Goal: Information Seeking & Learning: Learn about a topic

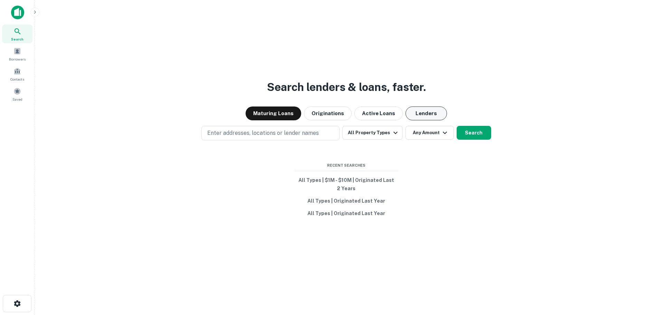
drag, startPoint x: 417, startPoint y: 111, endPoint x: 438, endPoint y: 110, distance: 20.8
click at [417, 111] on button "Lenders" at bounding box center [426, 113] width 41 height 14
drag, startPoint x: 380, startPoint y: 98, endPoint x: 441, endPoint y: 96, distance: 60.5
click at [441, 96] on div "Search lenders & loans, faster. Maturing Loans Originations Active Loans Lender…" at bounding box center [346, 174] width 613 height 315
click at [449, 82] on div "Search lenders & loans, faster. Maturing Loans Originations Active Loans Lender…" at bounding box center [346, 174] width 613 height 315
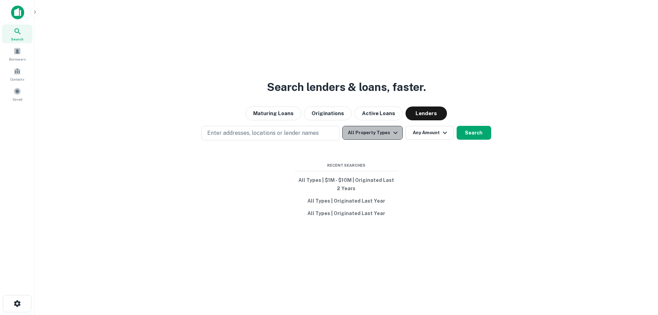
click at [375, 130] on button "All Property Types" at bounding box center [372, 133] width 60 height 14
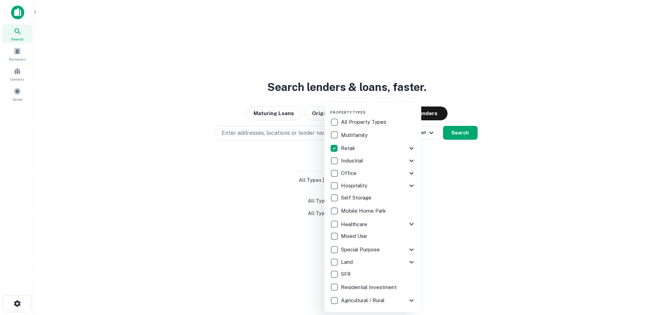
drag, startPoint x: 532, startPoint y: 105, endPoint x: 479, endPoint y: 119, distance: 54.5
click at [532, 105] on div at bounding box center [332, 157] width 664 height 315
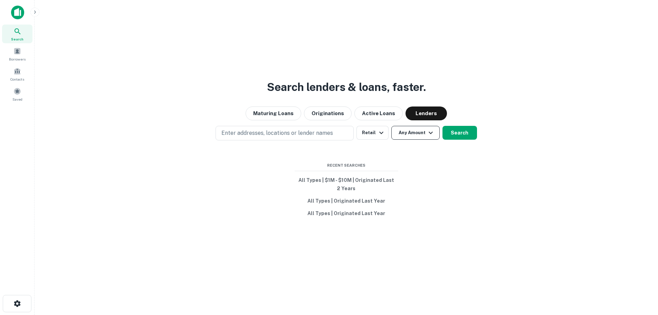
click at [434, 130] on icon "button" at bounding box center [431, 133] width 8 height 8
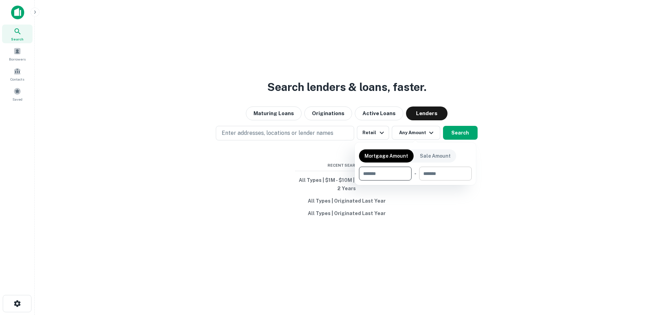
click at [431, 173] on input "number" at bounding box center [443, 174] width 48 height 14
type input "*"
type input "*******"
click at [394, 170] on input "number" at bounding box center [381, 174] width 44 height 14
type input "*******"
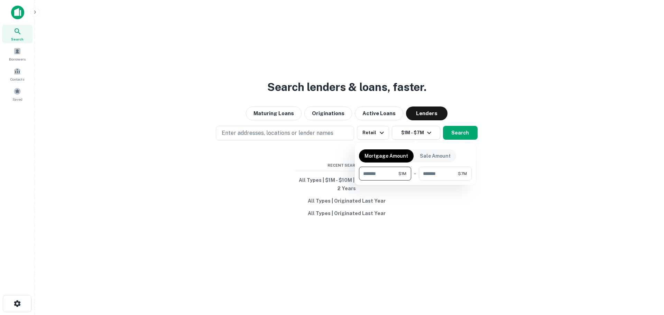
click at [561, 178] on div at bounding box center [332, 157] width 664 height 315
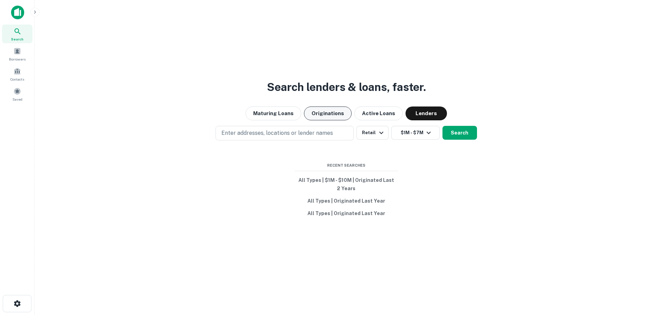
click at [319, 106] on button "Originations" at bounding box center [328, 113] width 48 height 14
click at [427, 113] on button "Lenders" at bounding box center [426, 113] width 41 height 14
click at [467, 134] on button "Search" at bounding box center [460, 133] width 35 height 14
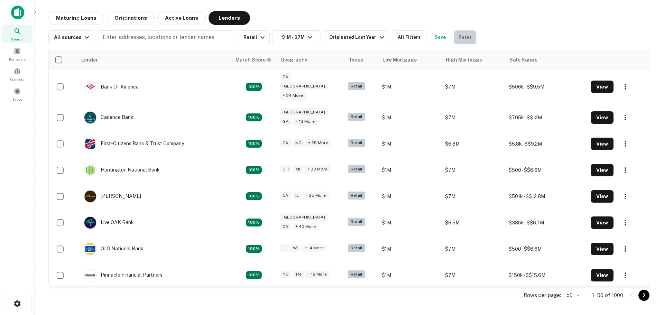
click at [460, 36] on button "Reset" at bounding box center [465, 37] width 22 height 14
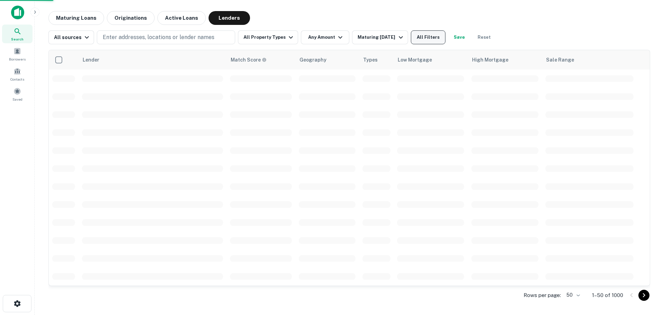
click at [429, 34] on button "All Filters" at bounding box center [428, 37] width 35 height 14
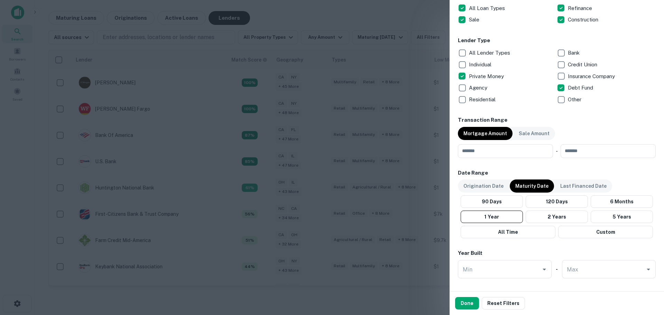
scroll to position [415, 0]
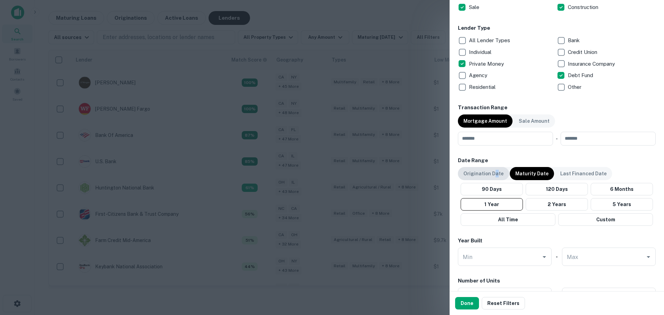
click at [494, 173] on p "Origination Date" at bounding box center [483, 174] width 40 height 8
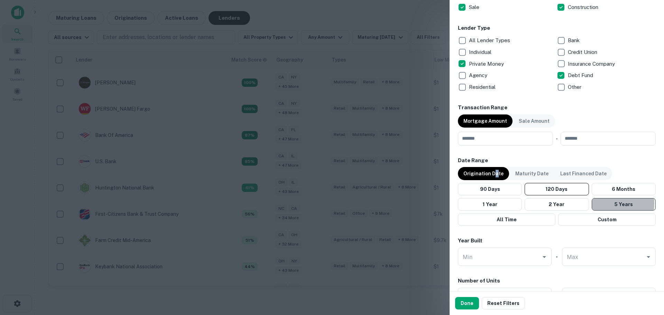
click at [602, 203] on button "5 Years" at bounding box center [623, 204] width 64 height 12
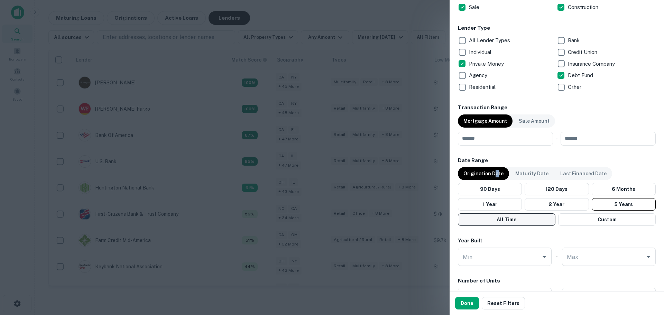
click at [521, 222] on button "All Time" at bounding box center [506, 219] width 97 height 12
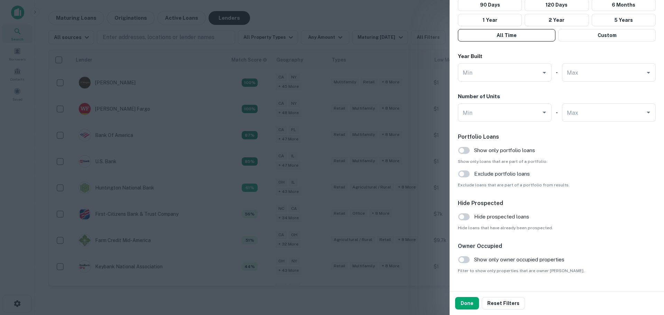
scroll to position [615, 0]
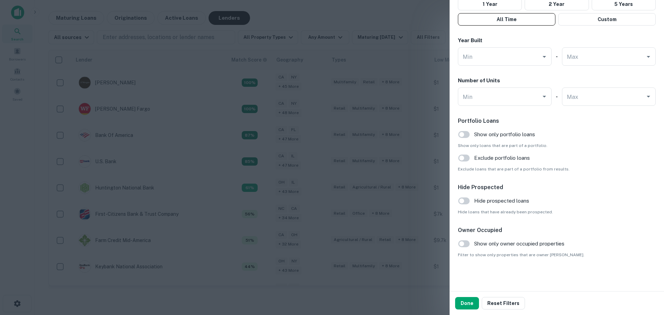
click at [468, 303] on button "Done" at bounding box center [467, 303] width 24 height 12
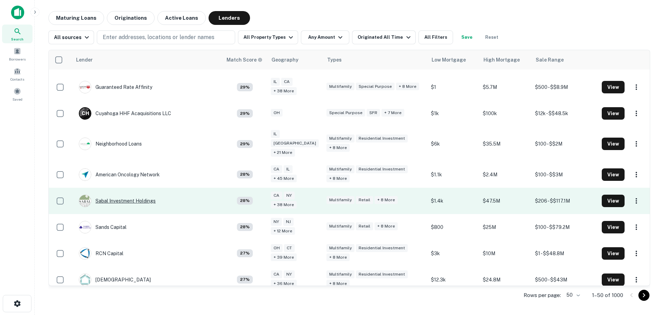
scroll to position [1097, 0]
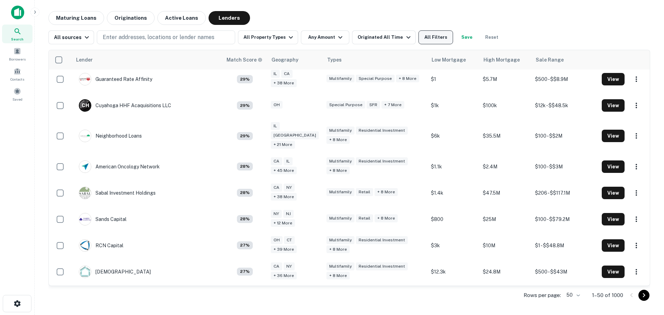
click at [435, 34] on button "All Filters" at bounding box center [435, 37] width 35 height 14
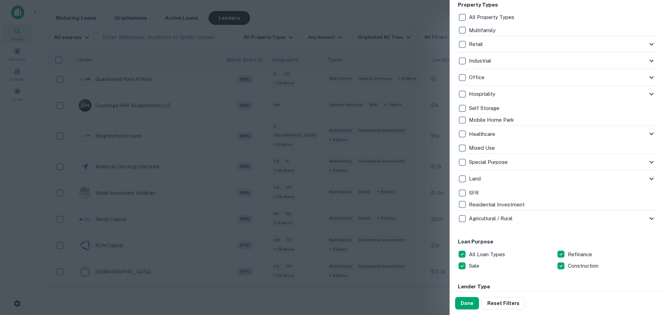
scroll to position [207, 0]
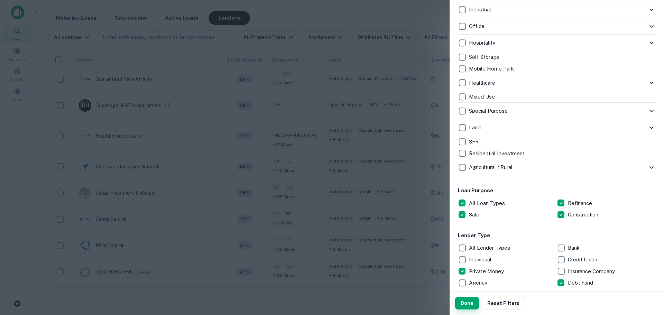
click at [468, 302] on button "Done" at bounding box center [467, 303] width 24 height 12
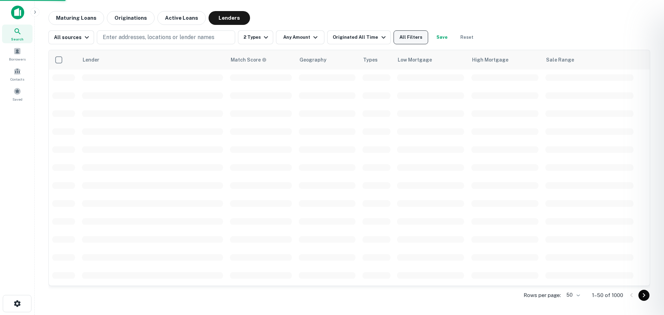
click at [402, 36] on button "All Filters" at bounding box center [410, 37] width 35 height 14
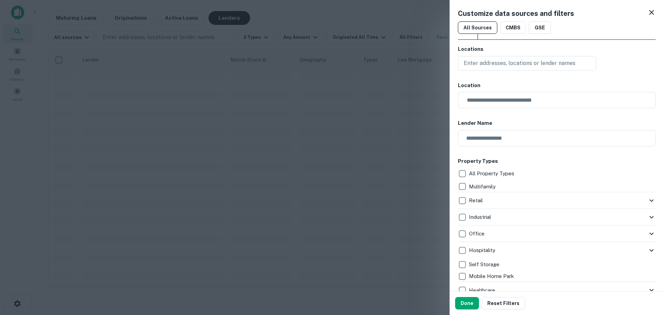
scroll to position [138, 0]
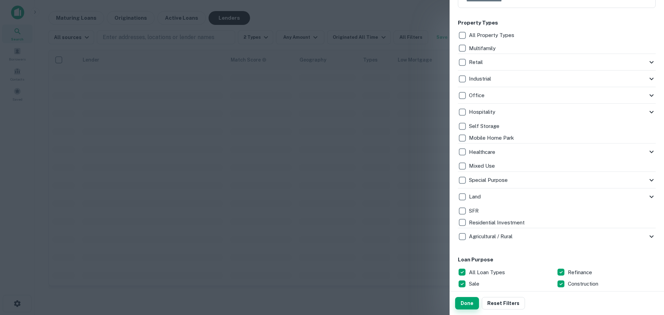
click at [467, 304] on button "Done" at bounding box center [467, 303] width 24 height 12
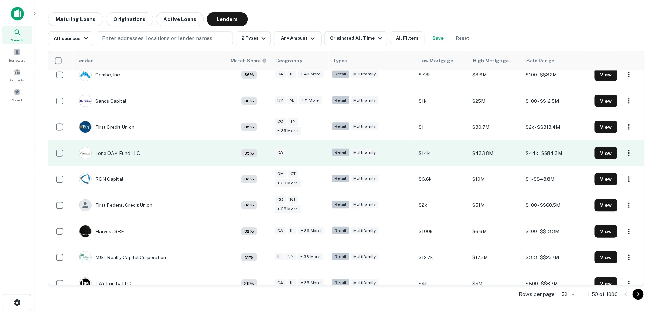
scroll to position [657, 0]
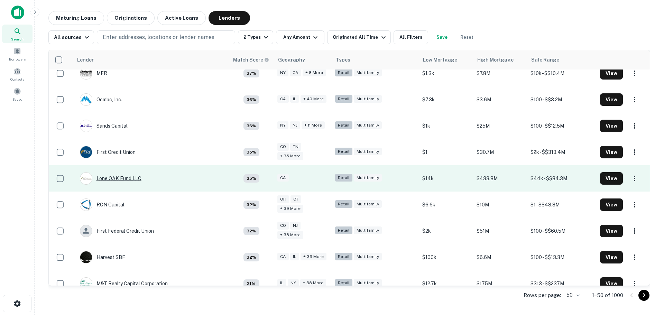
click at [116, 172] on div "Lone OAK Fund LLC" at bounding box center [111, 178] width 62 height 12
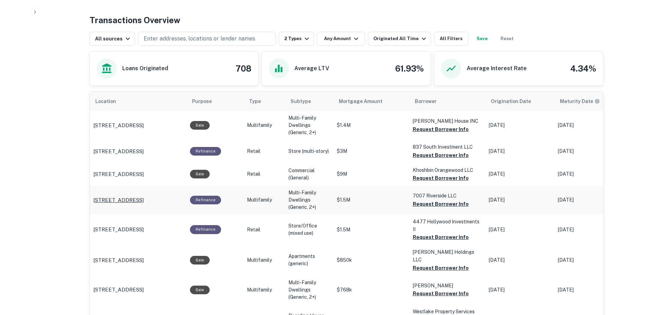
scroll to position [346, 0]
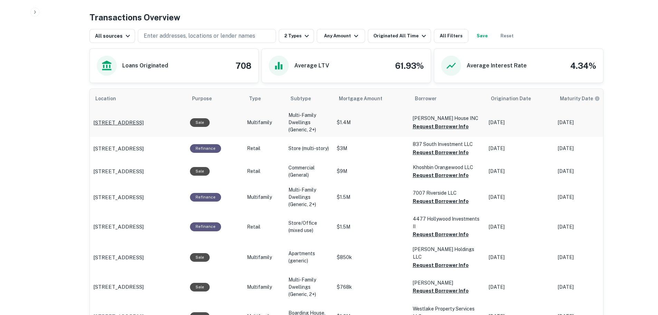
click at [124, 121] on p "[STREET_ADDRESS]" at bounding box center [118, 123] width 50 height 8
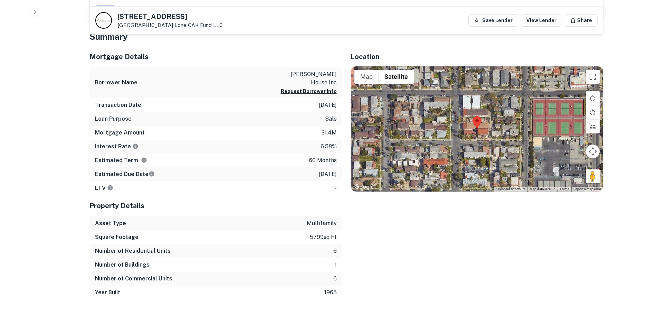
scroll to position [415, 0]
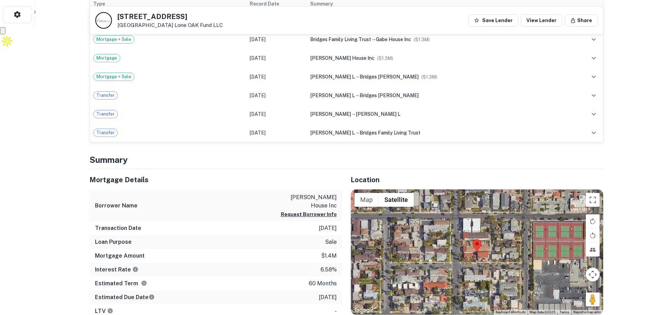
drag, startPoint x: 325, startPoint y: 239, endPoint x: 326, endPoint y: 179, distance: 60.5
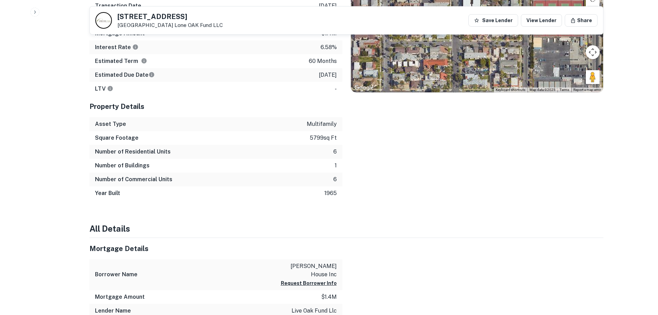
scroll to position [518, 0]
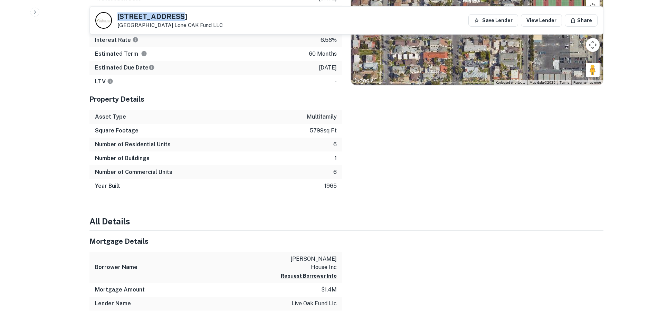
drag, startPoint x: 151, startPoint y: 17, endPoint x: 184, endPoint y: 16, distance: 32.8
click at [184, 16] on div "908 Roswell Ave Long Beach, CA 90804 Lone OAK Fund LLC" at bounding box center [159, 20] width 128 height 17
copy h5 "908 Roswell Ave"
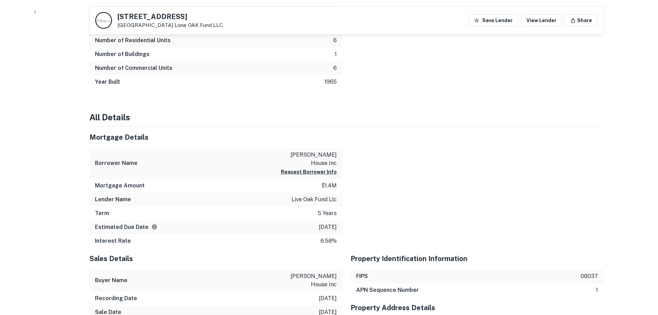
scroll to position [691, 0]
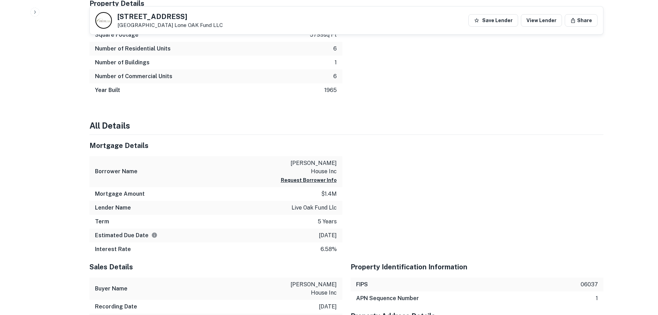
click at [515, 194] on div at bounding box center [472, 195] width 261 height 121
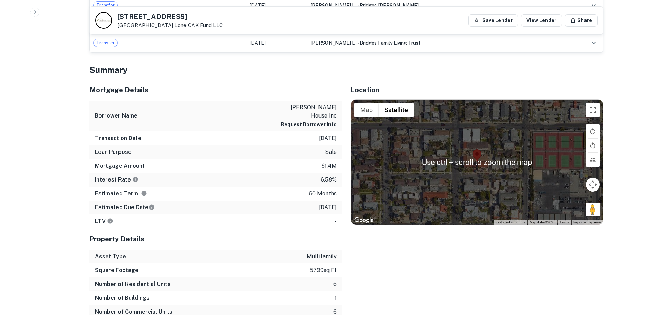
scroll to position [372, 0]
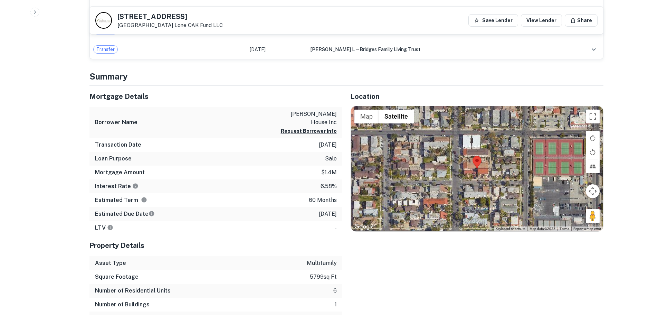
drag, startPoint x: 392, startPoint y: 273, endPoint x: 390, endPoint y: 262, distance: 10.9
click at [392, 272] on div "Location ← Move left → Move right ↑ Move up ↓ Move down + Zoom in - Zoom out Ho…" at bounding box center [472, 212] width 261 height 253
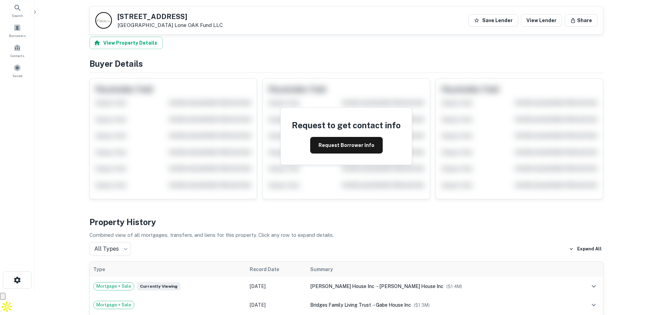
scroll to position [0, 0]
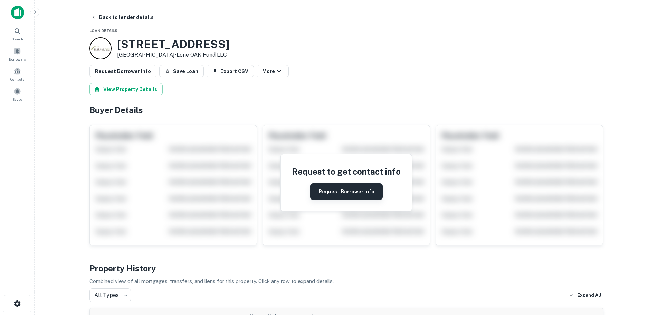
click at [350, 189] on button "Request Borrower Info" at bounding box center [346, 191] width 73 height 17
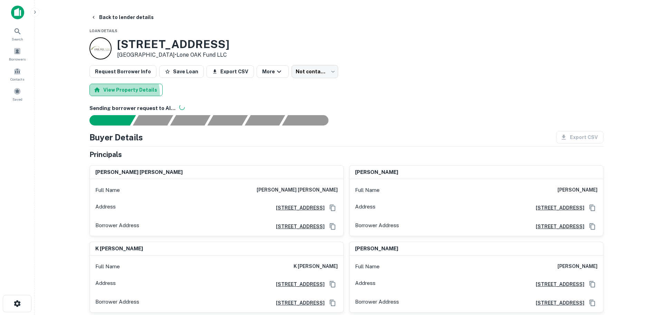
click at [115, 94] on button "View Property Details" at bounding box center [126, 90] width 73 height 12
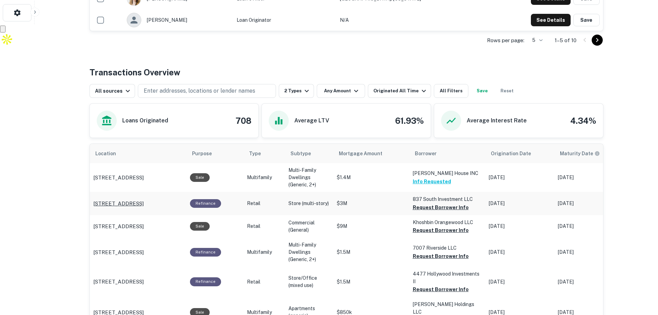
click at [130, 204] on p "837 S 47th St San Diego, CA 92113" at bounding box center [118, 203] width 50 height 8
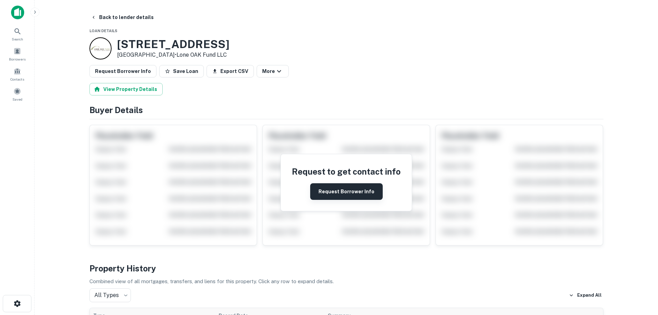
click at [349, 190] on button "Request Borrower Info" at bounding box center [346, 191] width 73 height 17
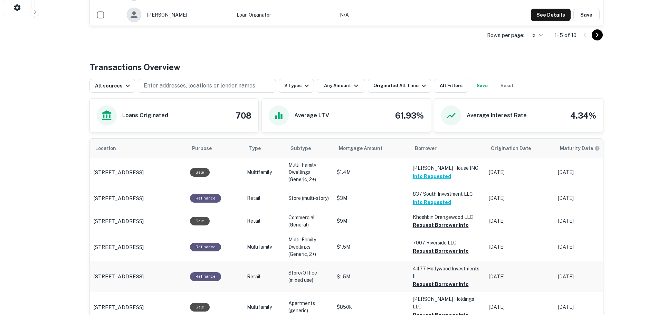
scroll to position [360, 0]
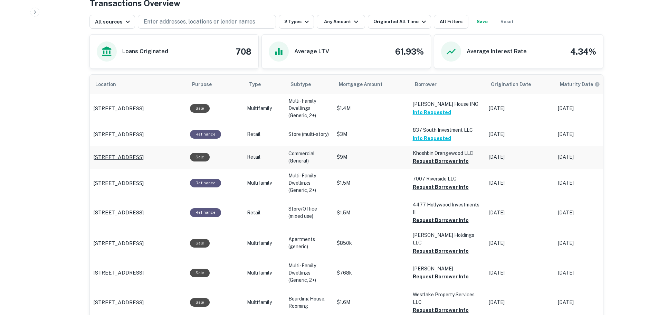
click at [140, 153] on p "[STREET_ADDRESS]" at bounding box center [118, 157] width 50 height 8
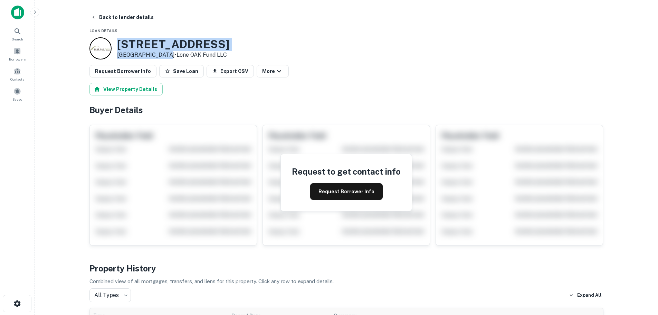
drag, startPoint x: 118, startPoint y: 44, endPoint x: 165, endPoint y: 56, distance: 47.8
click at [165, 56] on div "[STREET_ADDRESS] • Lone OAK Fund LLC" at bounding box center [173, 48] width 112 height 21
copy div "[STREET_ADDRESS]"
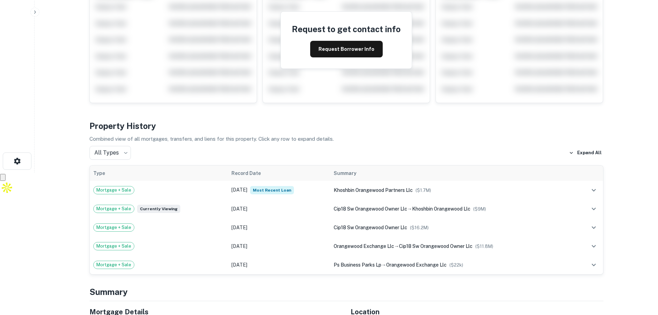
scroll to position [242, 0]
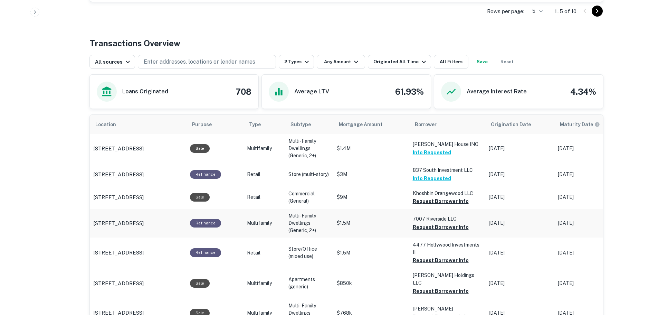
scroll to position [338, 0]
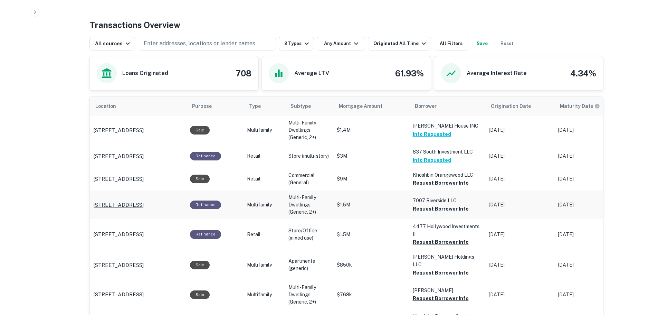
click at [119, 201] on p "[STREET_ADDRESS]" at bounding box center [118, 205] width 50 height 8
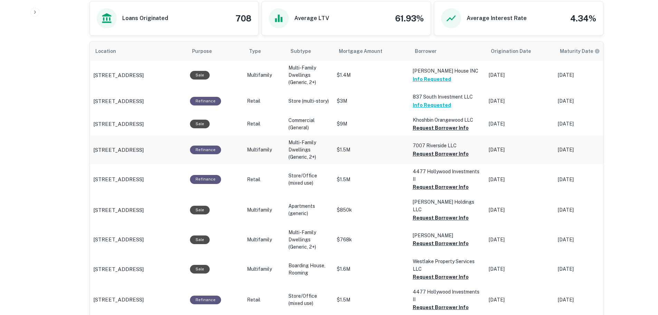
scroll to position [338, 0]
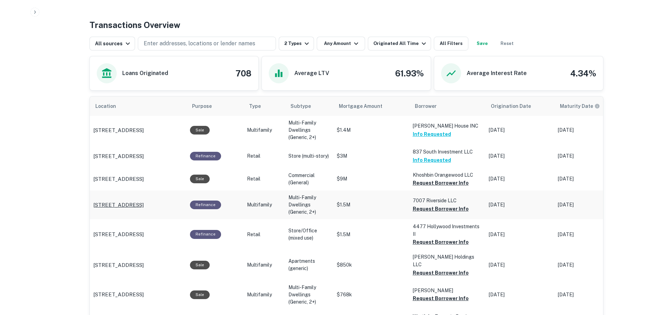
click at [144, 203] on p "[STREET_ADDRESS]" at bounding box center [118, 205] width 50 height 8
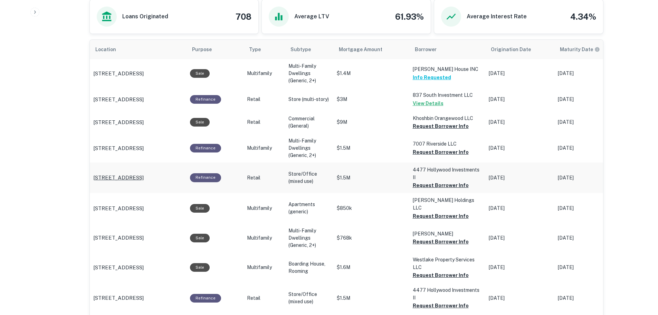
scroll to position [407, 0]
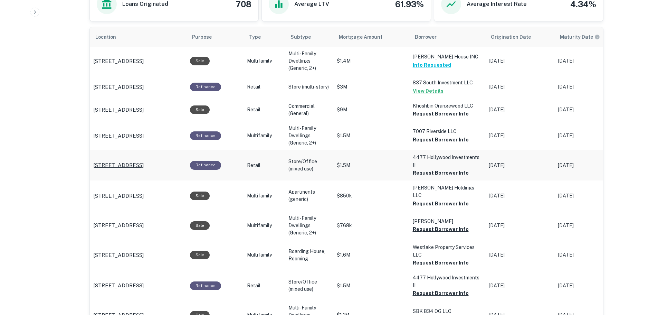
click at [144, 161] on p "4473 Hollywood Blvd Los Angeles, CA 90027" at bounding box center [118, 165] width 50 height 8
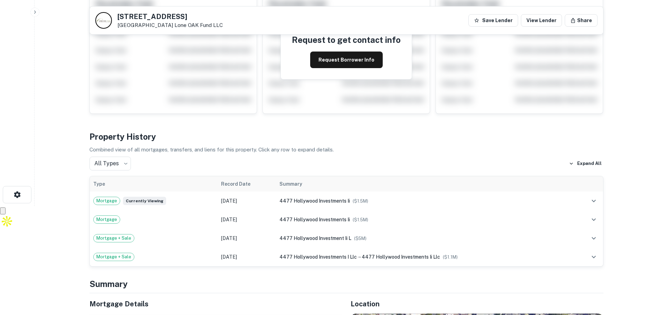
scroll to position [37, 0]
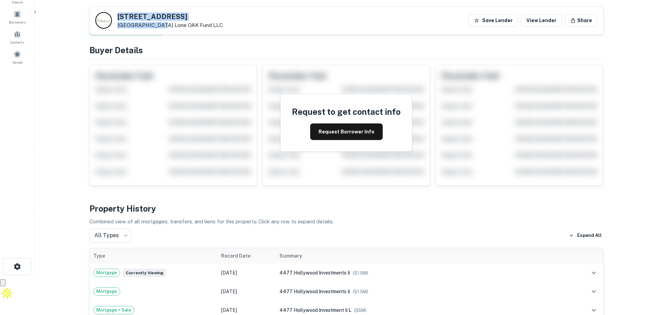
drag, startPoint x: 130, startPoint y: 13, endPoint x: 156, endPoint y: 25, distance: 29.1
click at [156, 25] on div "[STREET_ADDRESS] Lone OAK Fund LLC" at bounding box center [170, 20] width 105 height 15
click at [253, 14] on div "4473 Hollywood Blvd Los Angeles, CA 90027 Lone OAK Fund LLC Save Lender View Le…" at bounding box center [347, 21] width 514 height 28
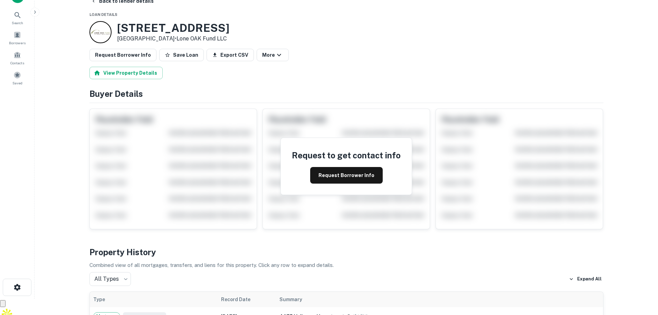
scroll to position [0, 0]
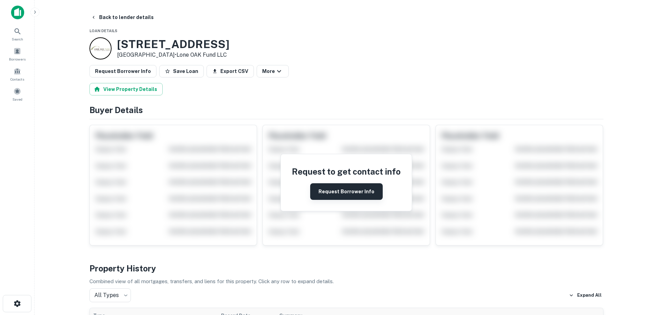
click at [348, 188] on button "Request Borrower Info" at bounding box center [346, 191] width 73 height 17
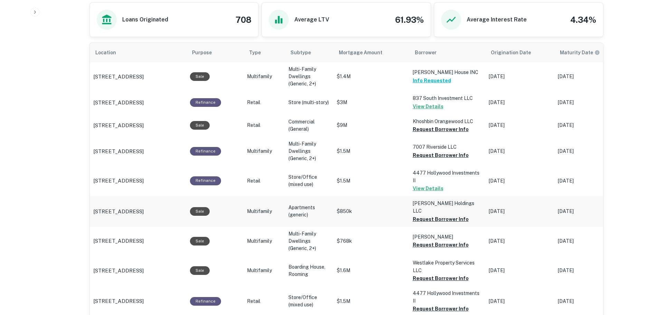
scroll to position [407, 0]
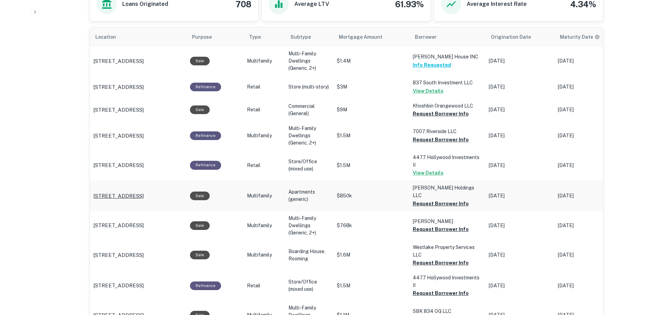
click at [144, 192] on p "2130 Main St Morro Bay, CA 93442" at bounding box center [118, 196] width 50 height 8
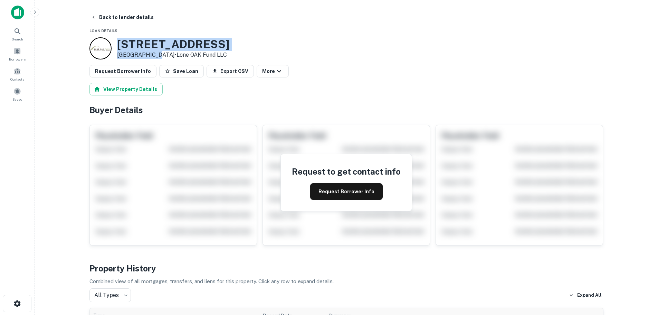
drag, startPoint x: 112, startPoint y: 41, endPoint x: 150, endPoint y: 54, distance: 40.4
click at [152, 54] on div "[STREET_ADDRESS] • Lone OAK Fund LLC" at bounding box center [160, 48] width 140 height 22
click at [381, 52] on div "[STREET_ADDRESS] • Lone OAK Fund LLC" at bounding box center [347, 48] width 514 height 22
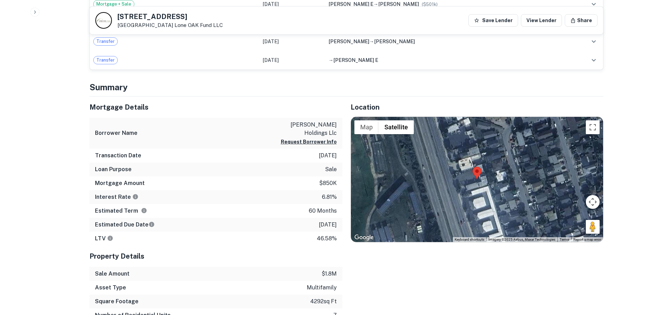
scroll to position [449, 0]
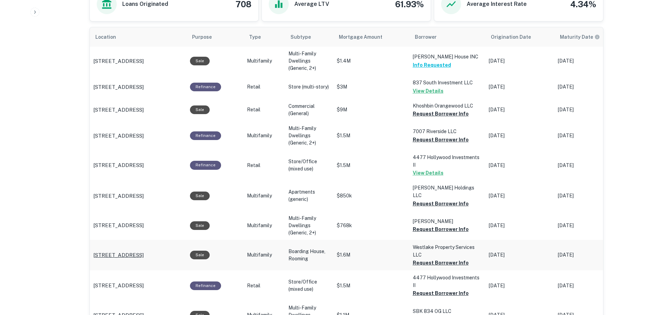
scroll to position [442, 0]
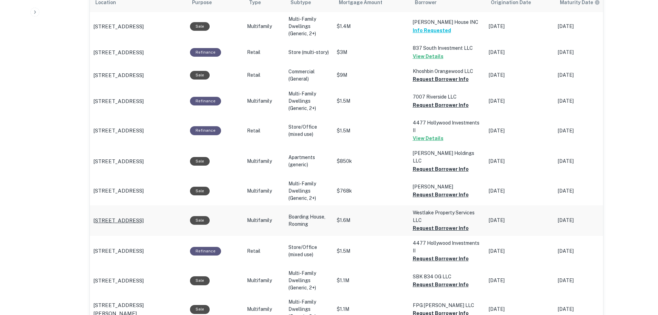
click at [118, 216] on p "[STREET_ADDRESS]" at bounding box center [118, 220] width 50 height 8
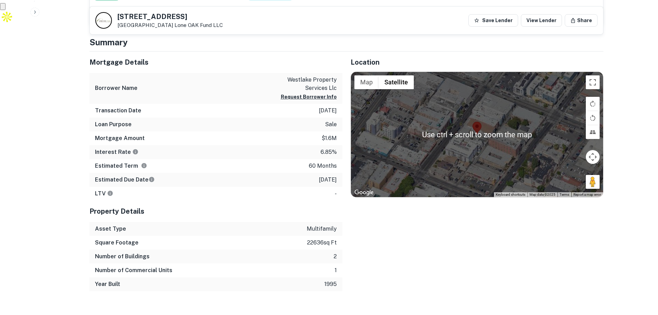
scroll to position [207, 0]
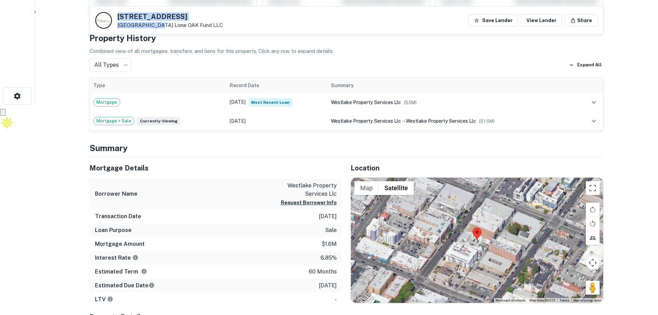
drag, startPoint x: 117, startPoint y: 13, endPoint x: 154, endPoint y: 22, distance: 38.1
click at [154, 22] on div "720 S Westlake Ave Los Angeles, CA 90057 Lone OAK Fund LLC" at bounding box center [159, 20] width 128 height 17
drag, startPoint x: 155, startPoint y: 23, endPoint x: 114, endPoint y: 15, distance: 41.6
click at [114, 15] on div "720 S Westlake Ave Los Angeles, CA 90057 Lone OAK Fund LLC" at bounding box center [159, 20] width 128 height 17
copy div "720 S Westlake Ave Los Angeles, CA"
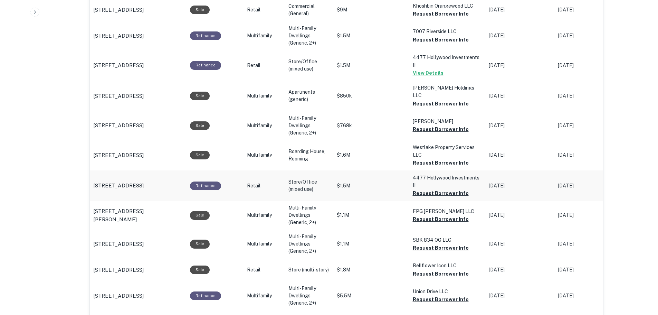
scroll to position [511, 0]
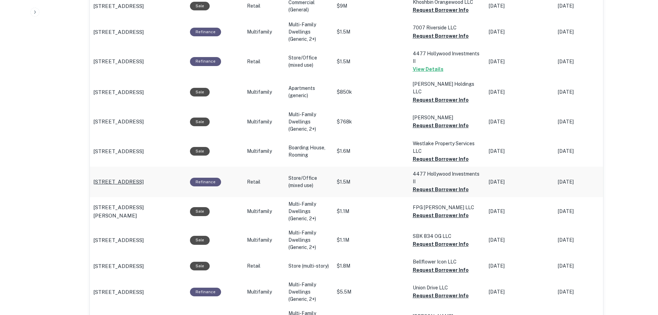
click at [114, 178] on p "4473 Hollywood Blvd Los Angeles, CA 90027" at bounding box center [118, 182] width 50 height 8
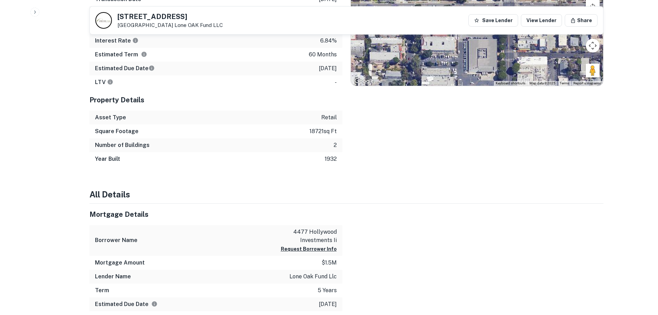
scroll to position [173, 0]
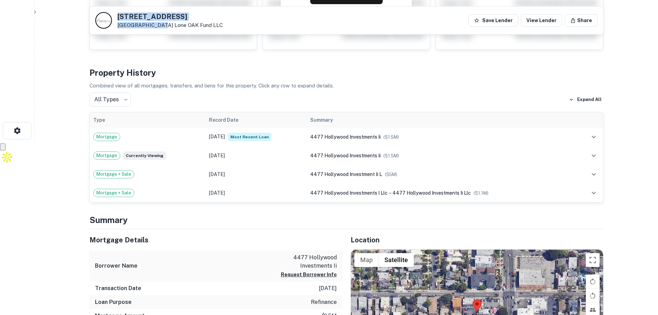
drag, startPoint x: 119, startPoint y: 17, endPoint x: 156, endPoint y: 24, distance: 37.5
click at [156, 24] on div "4473 Hollywood Blvd Los Angeles, CA 90027 Lone OAK Fund LLC" at bounding box center [170, 20] width 105 height 15
copy div "4473 Hollywood Blvd Los Angeles, CA"
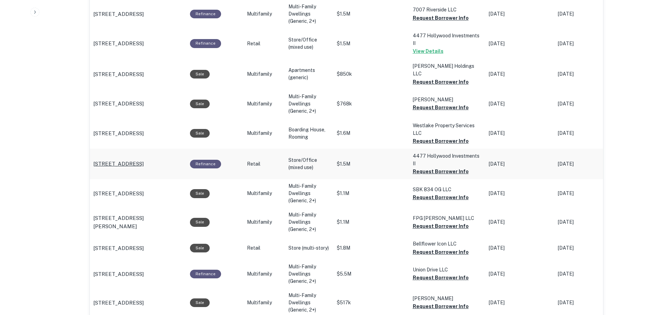
scroll to position [545, 0]
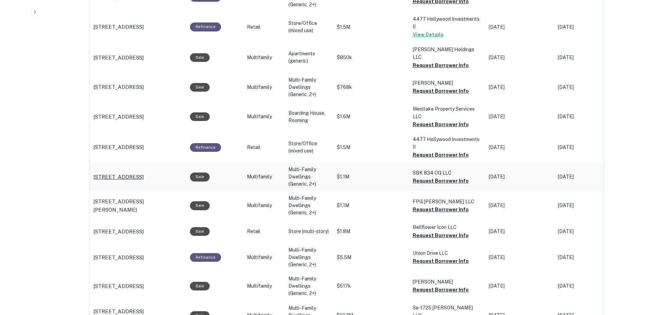
click at [127, 173] on p "[STREET_ADDRESS]" at bounding box center [118, 177] width 50 height 8
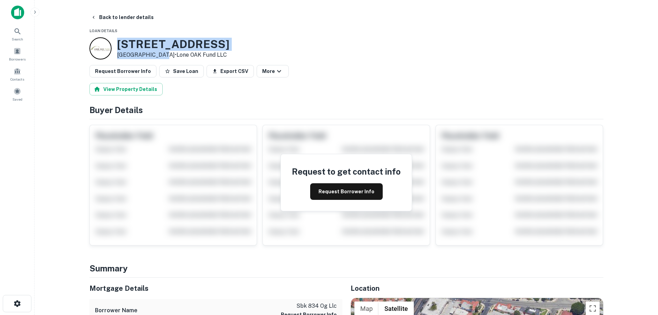
drag, startPoint x: 135, startPoint y: 43, endPoint x: 159, endPoint y: 53, distance: 25.2
click at [159, 53] on div "[STREET_ADDRESS] • Lone OAK Fund LLC" at bounding box center [173, 48] width 112 height 21
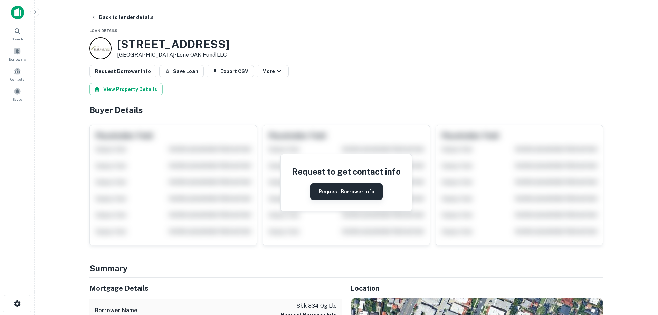
click at [368, 197] on button "Request Borrower Info" at bounding box center [346, 191] width 73 height 17
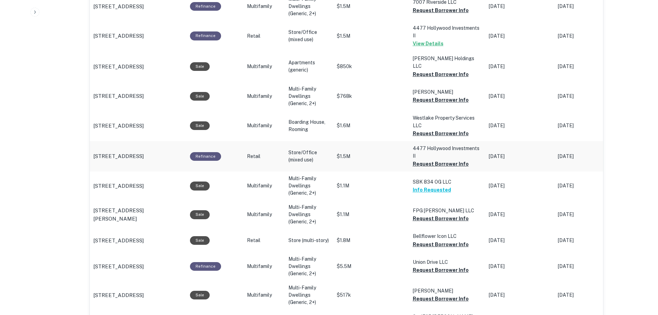
scroll to position [545, 0]
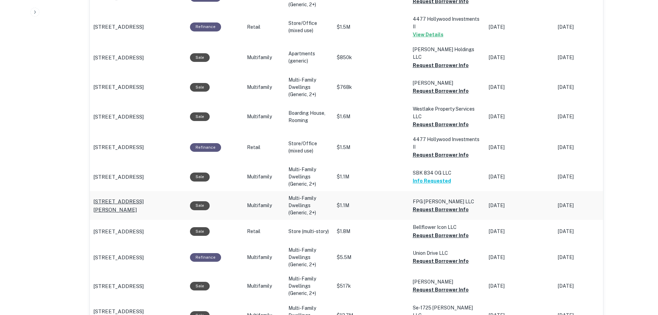
click at [136, 197] on p "[STREET_ADDRESS][PERSON_NAME]" at bounding box center [138, 205] width 90 height 16
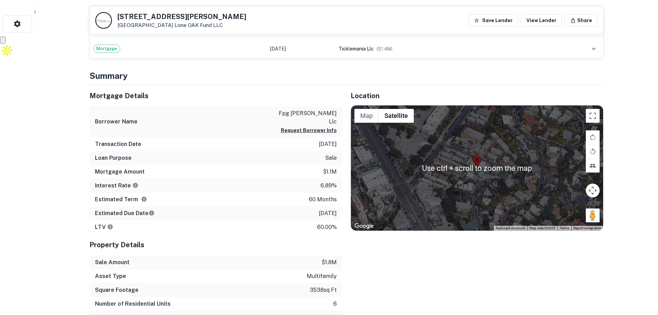
scroll to position [207, 0]
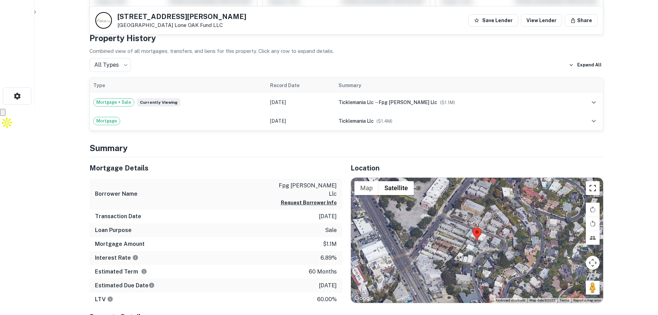
click at [591, 186] on button "Toggle fullscreen view" at bounding box center [593, 188] width 14 height 14
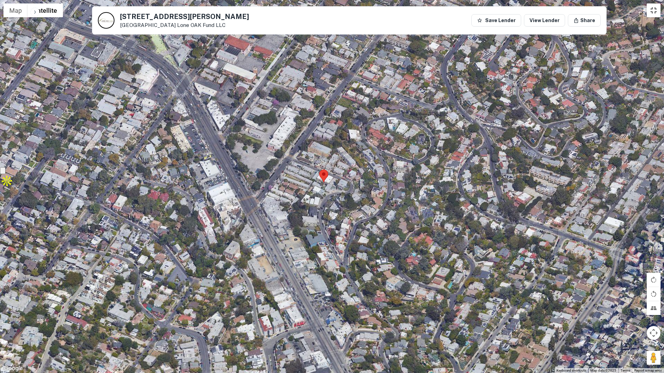
click at [656, 11] on button "Toggle fullscreen view" at bounding box center [653, 10] width 14 height 14
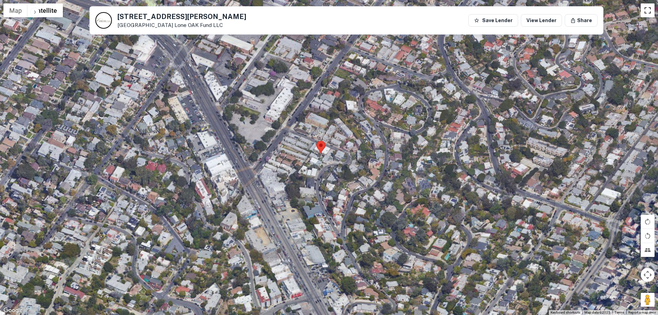
scroll to position [864, 0]
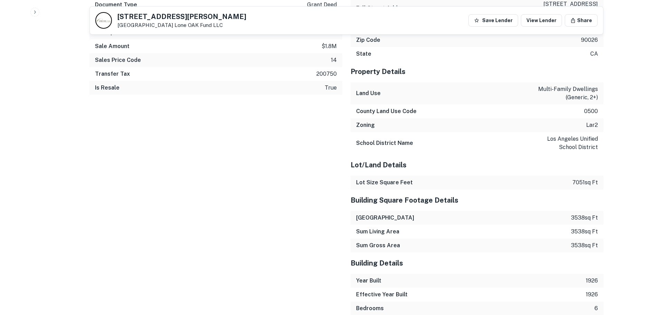
click at [250, 207] on div "Sales Details Buyer Name fpg hamilton llc Recording Date 7/10/2025 Sale Date 6/…" at bounding box center [211, 187] width 261 height 520
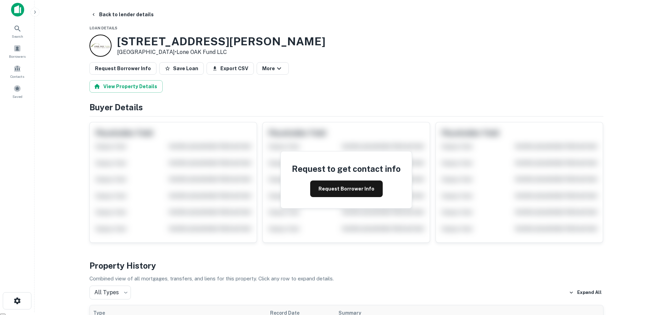
scroll to position [0, 0]
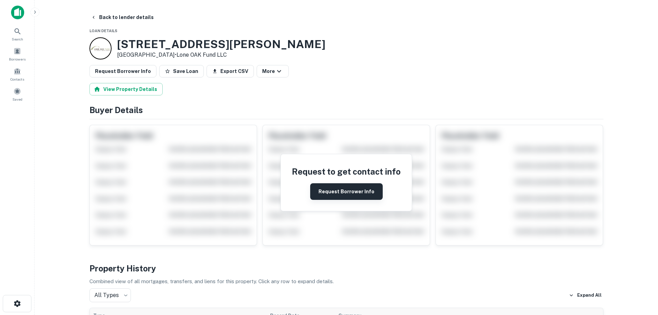
click at [338, 192] on button "Request Borrower Info" at bounding box center [346, 191] width 73 height 17
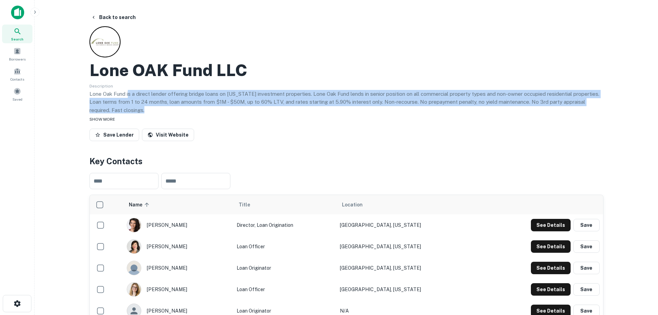
drag, startPoint x: 129, startPoint y: 93, endPoint x: 310, endPoint y: 115, distance: 182.7
click at [309, 114] on div "Lone OAK Fund LLC Description Lone Oak Fund is a direct lender offering bridge …" at bounding box center [347, 85] width 514 height 118
click at [319, 117] on div "SHOW MORE" at bounding box center [347, 119] width 514 height 8
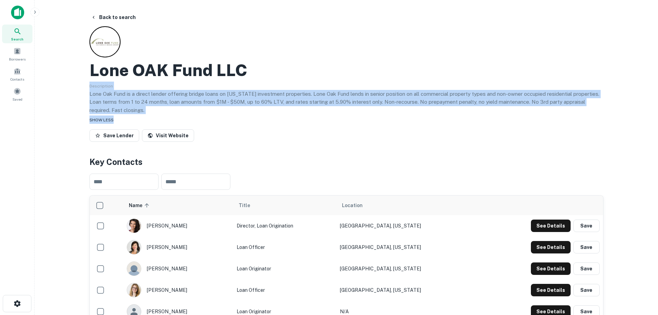
drag, startPoint x: 328, startPoint y: 78, endPoint x: 372, endPoint y: 116, distance: 57.6
click at [372, 116] on div "Lone OAK Fund LLC Description Lone Oak Fund is a direct lender offering bridge …" at bounding box center [347, 85] width 514 height 118
click at [372, 116] on div "SHOW LESS" at bounding box center [347, 119] width 514 height 8
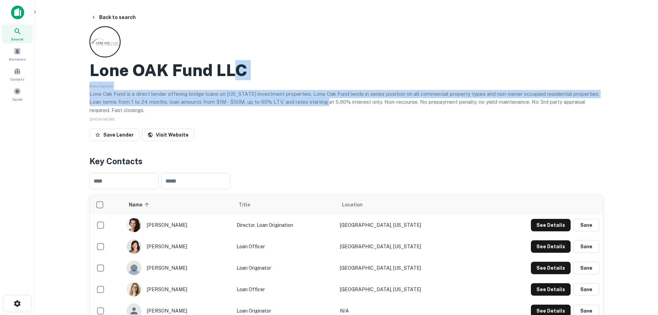
drag, startPoint x: 254, startPoint y: 73, endPoint x: 325, endPoint y: 102, distance: 76.1
click at [325, 102] on div "Lone OAK Fund LLC Description Lone Oak Fund is a direct lender offering bridge …" at bounding box center [347, 85] width 514 height 118
click at [325, 102] on p "Lone Oak Fund is a direct lender offering bridge loans on California investment…" at bounding box center [347, 102] width 514 height 25
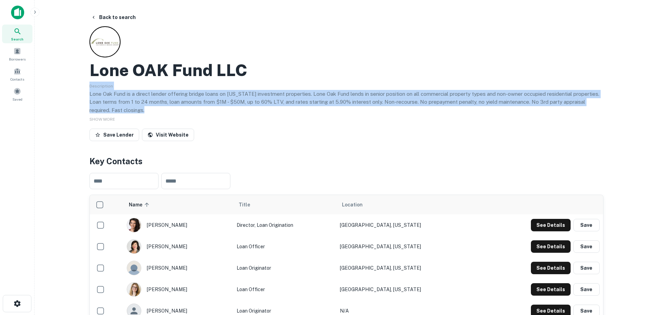
drag, startPoint x: 297, startPoint y: 78, endPoint x: 325, endPoint y: 108, distance: 41.3
click at [325, 108] on div "Lone OAK Fund LLC Description Lone Oak Fund is a direct lender offering bridge …" at bounding box center [347, 85] width 514 height 118
click at [325, 108] on p "Lone Oak Fund is a direct lender offering bridge loans on California investment…" at bounding box center [347, 102] width 514 height 25
drag, startPoint x: 322, startPoint y: 89, endPoint x: 336, endPoint y: 106, distance: 22.1
click at [336, 106] on div "Description Lone Oak Fund is a direct lender offering bridge loans on Californi…" at bounding box center [347, 98] width 514 height 32
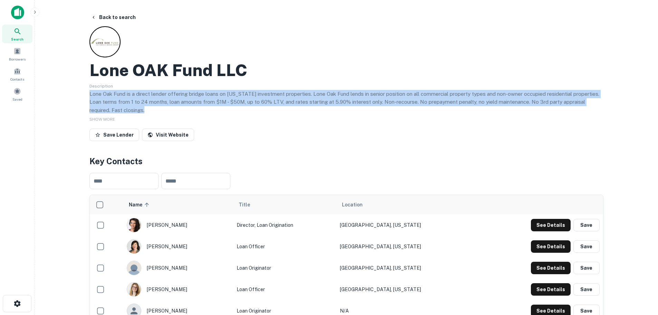
click at [336, 106] on p "Lone Oak Fund is a direct lender offering bridge loans on [US_STATE] investment…" at bounding box center [347, 102] width 514 height 25
drag, startPoint x: 346, startPoint y: 92, endPoint x: 358, endPoint y: 113, distance: 23.9
click at [358, 113] on div "Lone OAK Fund LLC Description Lone Oak Fund is a direct lender offering bridge …" at bounding box center [347, 85] width 514 height 118
click at [358, 113] on p "Lone Oak Fund is a direct lender offering bridge loans on California investment…" at bounding box center [347, 102] width 514 height 25
drag, startPoint x: 350, startPoint y: 88, endPoint x: 365, endPoint y: 111, distance: 27.5
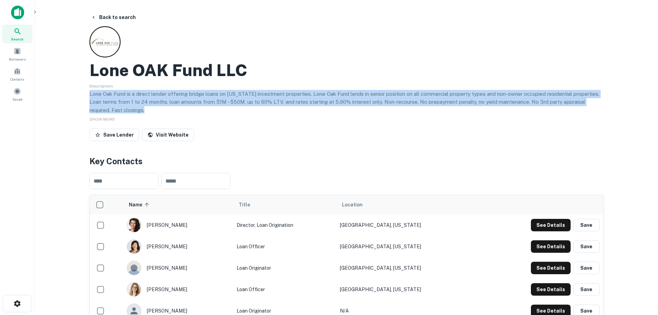
click at [365, 111] on div "Description Lone Oak Fund is a direct lender offering bridge loans on Californi…" at bounding box center [347, 98] width 514 height 32
click at [365, 111] on p "Lone Oak Fund is a direct lender offering bridge loans on California investment…" at bounding box center [347, 102] width 514 height 25
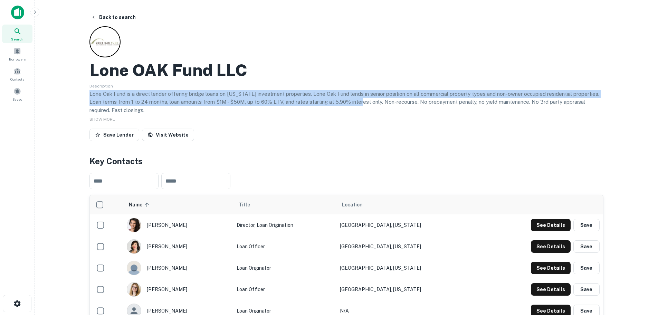
drag, startPoint x: 356, startPoint y: 86, endPoint x: 359, endPoint y: 105, distance: 18.6
click at [359, 105] on div "Description Lone Oak Fund is a direct lender offering bridge loans on Californi…" at bounding box center [347, 98] width 514 height 32
click at [359, 105] on p "Lone Oak Fund is a direct lender offering bridge loans on [US_STATE] investment…" at bounding box center [347, 102] width 514 height 25
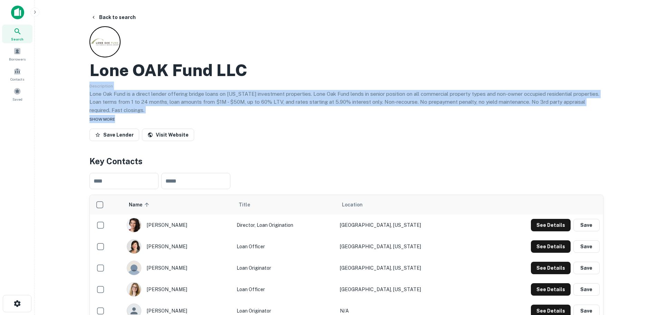
drag, startPoint x: 358, startPoint y: 78, endPoint x: 380, endPoint y: 122, distance: 49.8
click at [380, 122] on div "Lone OAK Fund LLC Description Lone Oak Fund is a direct lender offering bridge …" at bounding box center [347, 85] width 514 height 118
click at [380, 122] on div "SHOW MORE" at bounding box center [347, 119] width 514 height 8
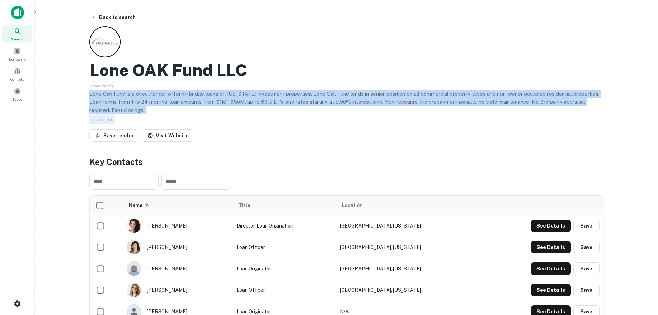
drag, startPoint x: 376, startPoint y: 94, endPoint x: 376, endPoint y: 128, distance: 33.2
click at [376, 128] on div "Lone OAK Fund LLC Description Lone Oak Fund is a direct lender offering bridge …" at bounding box center [347, 85] width 514 height 118
drag, startPoint x: 364, startPoint y: 82, endPoint x: 363, endPoint y: 122, distance: 40.4
click at [363, 122] on div "Lone OAK Fund LLC Description Lone Oak Fund is a direct lender offering bridge …" at bounding box center [347, 85] width 514 height 118
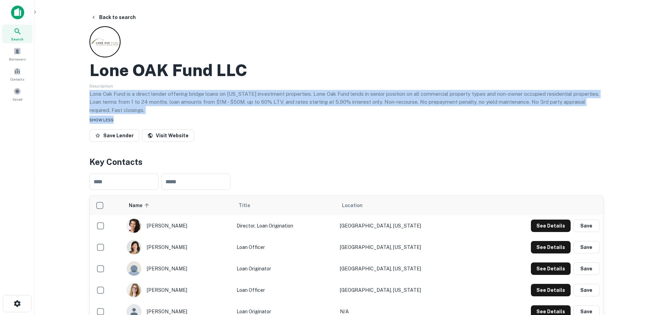
click at [363, 122] on div "SHOW LESS" at bounding box center [347, 119] width 514 height 8
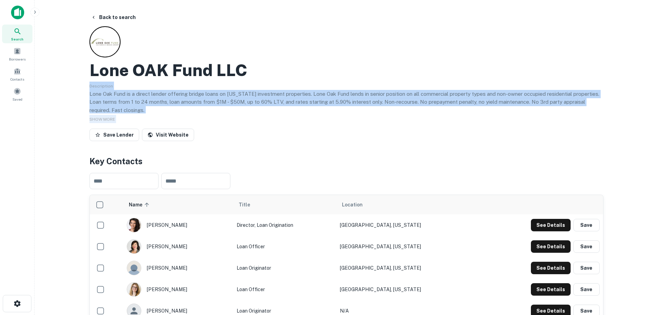
drag, startPoint x: 327, startPoint y: 66, endPoint x: 335, endPoint y: 140, distance: 74.5
click at [335, 140] on div "Lone OAK Fund LLC Description Lone Oak Fund is a direct lender offering bridge …" at bounding box center [347, 85] width 514 height 118
click at [335, 140] on div "Save Lender Visit Website" at bounding box center [347, 136] width 514 height 15
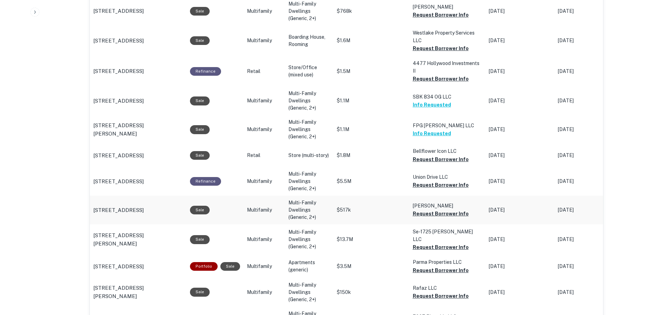
scroll to position [588, 0]
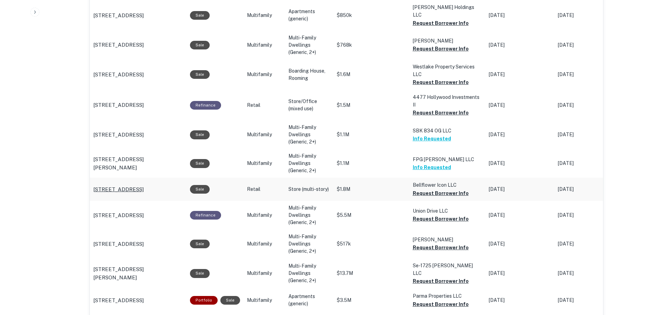
click at [111, 185] on p "[STREET_ADDRESS]" at bounding box center [118, 189] width 50 height 8
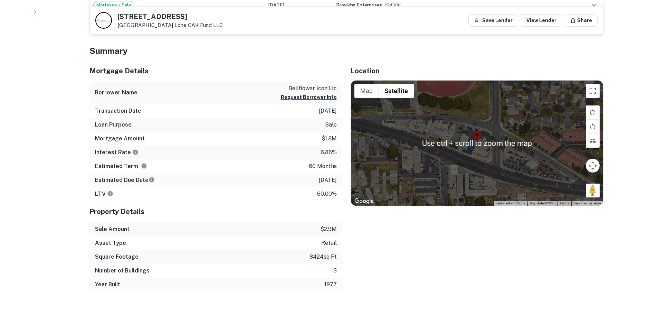
scroll to position [380, 0]
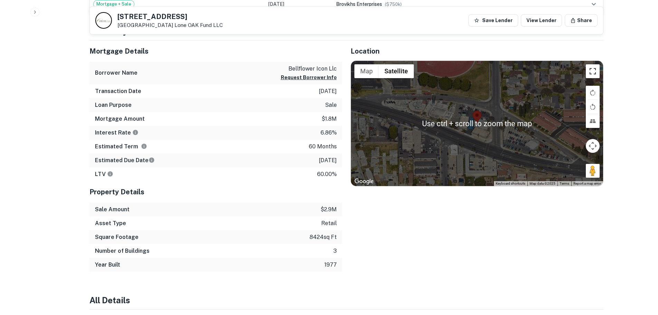
click at [596, 74] on button "Toggle fullscreen view" at bounding box center [593, 71] width 14 height 14
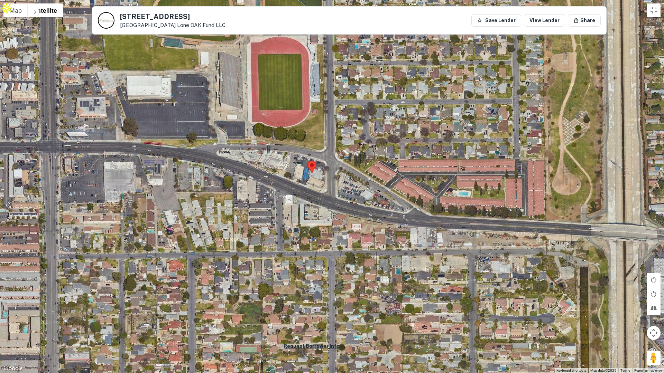
drag, startPoint x: 312, startPoint y: 175, endPoint x: 321, endPoint y: 243, distance: 68.6
click at [321, 243] on div at bounding box center [332, 186] width 664 height 373
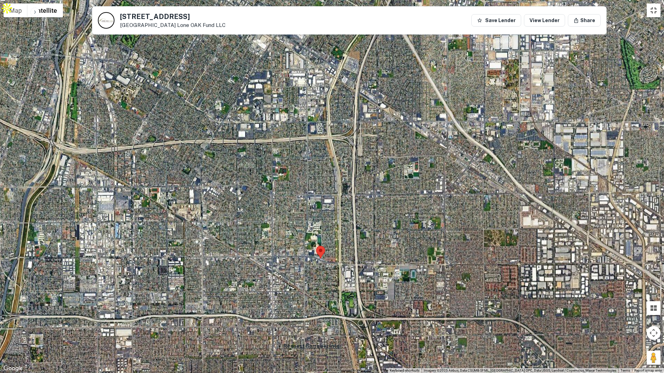
click at [654, 9] on button "Toggle fullscreen view" at bounding box center [653, 10] width 14 height 14
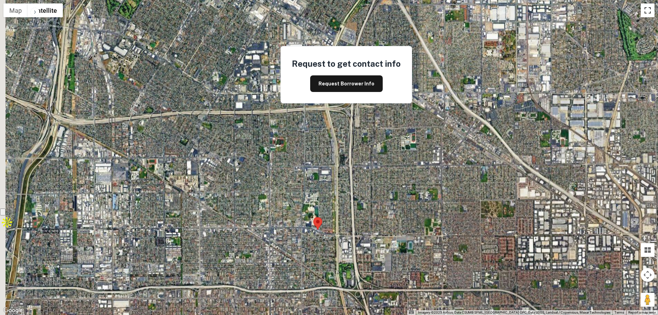
scroll to position [0, 0]
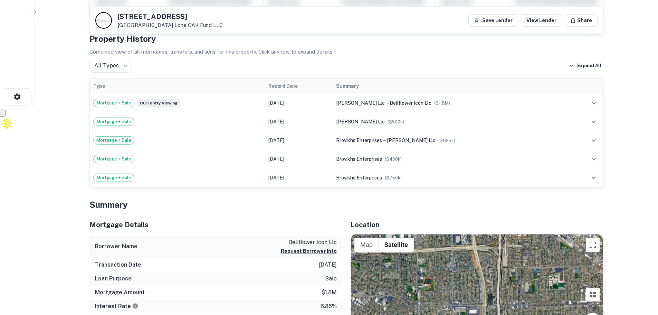
scroll to position [207, 0]
drag, startPoint x: 116, startPoint y: 13, endPoint x: 150, endPoint y: 25, distance: 35.4
click at [150, 25] on div "10401 Alondra Blvd Bellflower, CA 90706 Lone OAK Fund LLC" at bounding box center [159, 20] width 128 height 17
copy div "10401 Alondra Blvd Bellflower, CA"
drag, startPoint x: 55, startPoint y: 195, endPoint x: 54, endPoint y: 199, distance: 4.2
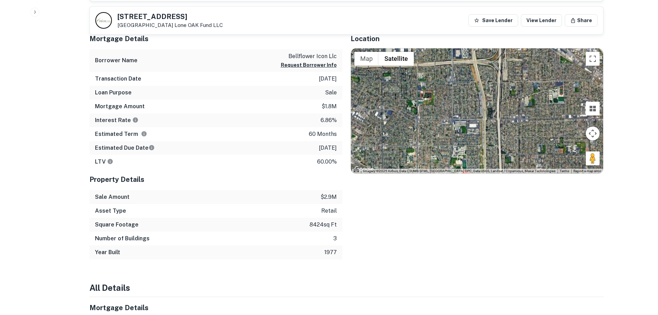
scroll to position [380, 0]
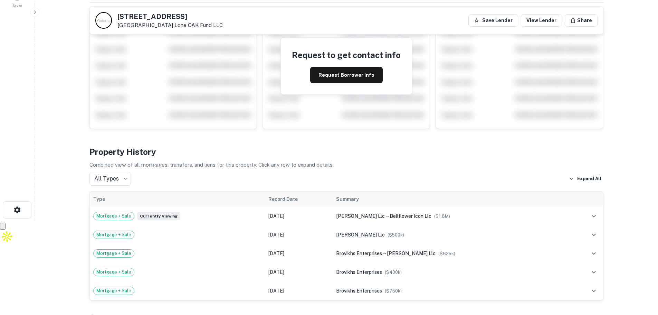
scroll to position [0, 0]
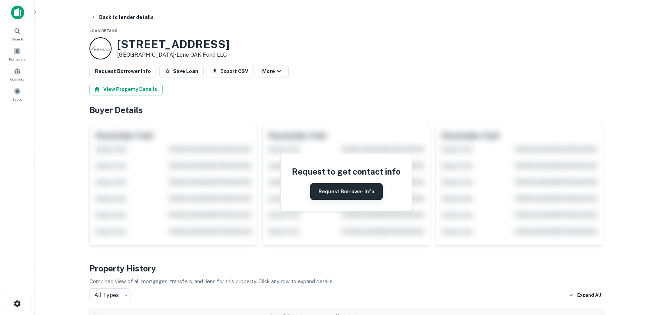
click at [343, 187] on button "Request Borrower Info" at bounding box center [346, 191] width 73 height 17
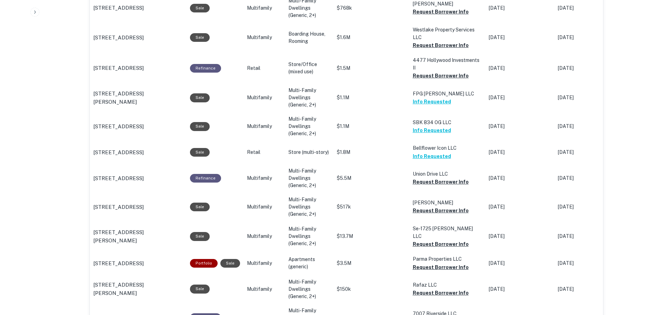
scroll to position [622, 0]
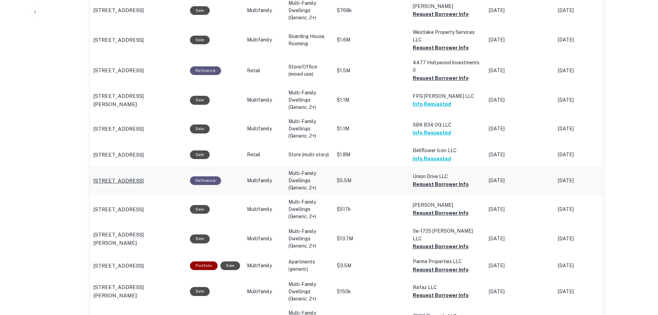
click at [118, 177] on p "[STREET_ADDRESS]" at bounding box center [118, 181] width 50 height 8
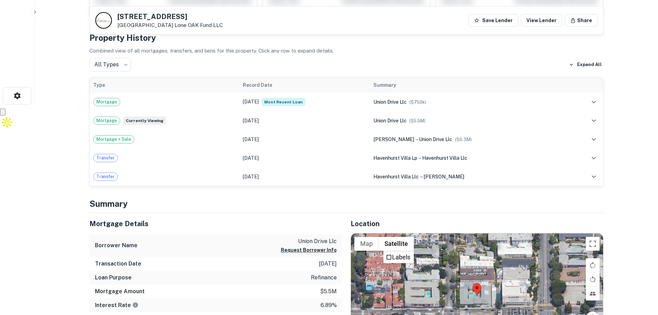
scroll to position [141, 0]
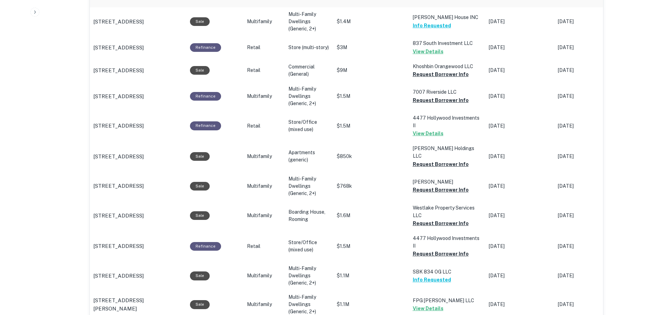
scroll to position [657, 0]
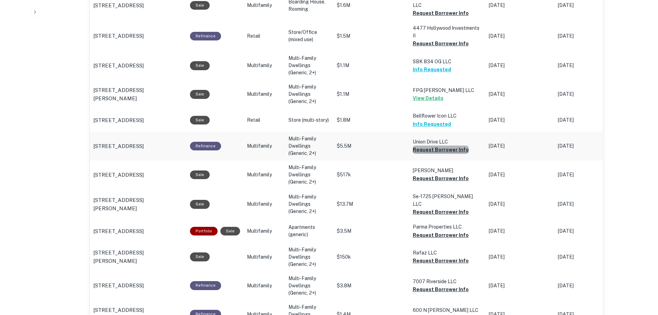
click at [439, 145] on button "Request Borrower Info" at bounding box center [441, 149] width 56 height 8
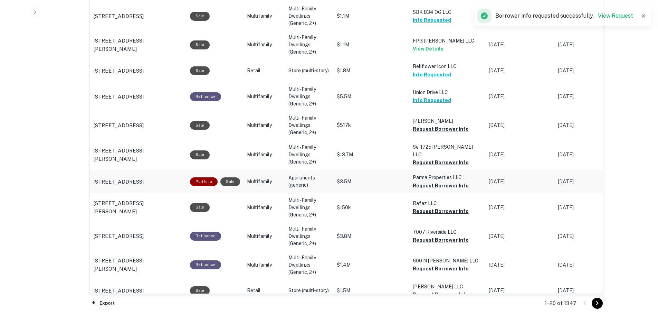
scroll to position [726, 0]
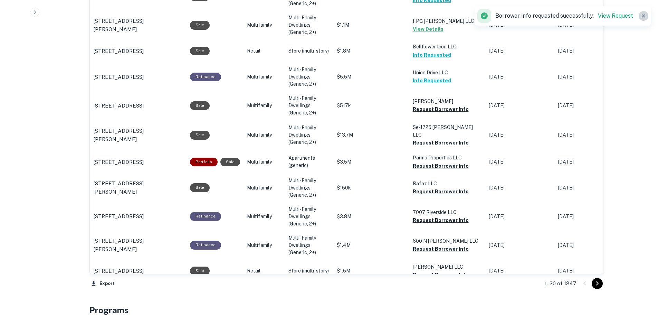
click at [644, 16] on icon "button" at bounding box center [643, 15] width 3 height 3
click at [124, 237] on p "[STREET_ADDRESS][PERSON_NAME]" at bounding box center [138, 245] width 90 height 16
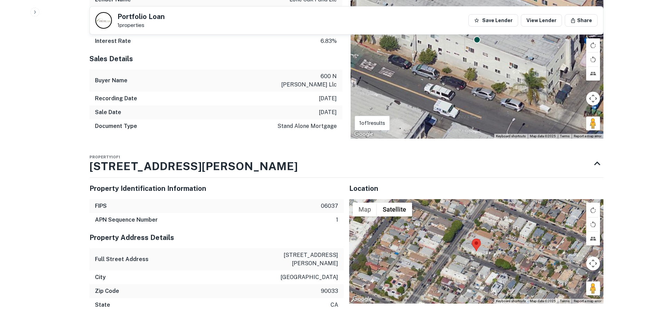
scroll to position [518, 0]
